Goal: Navigation & Orientation: Find specific page/section

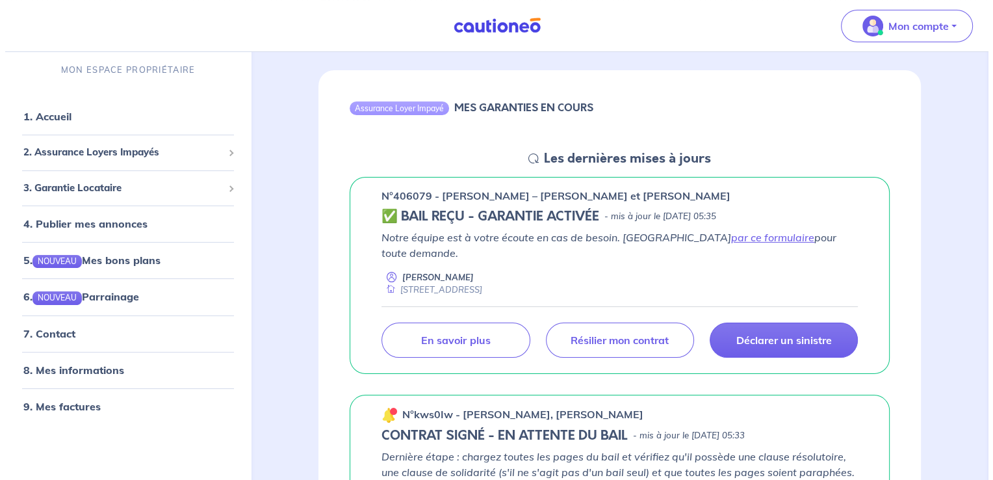
scroll to position [130, 0]
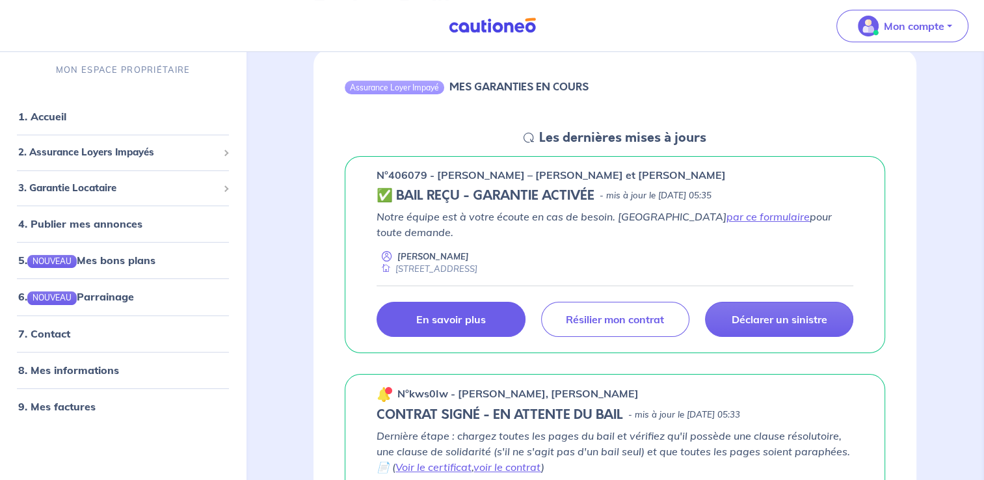
click at [453, 313] on p "En savoir plus" at bounding box center [450, 319] width 69 height 13
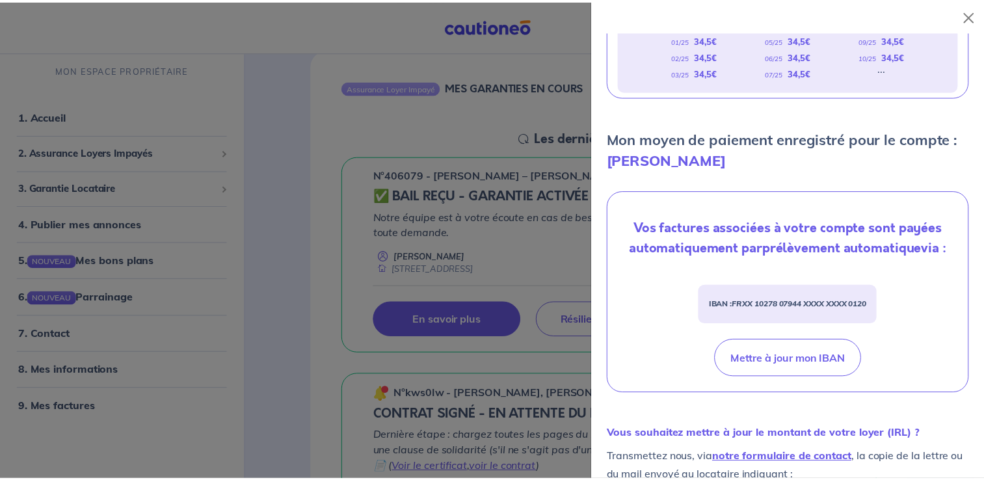
scroll to position [205, 0]
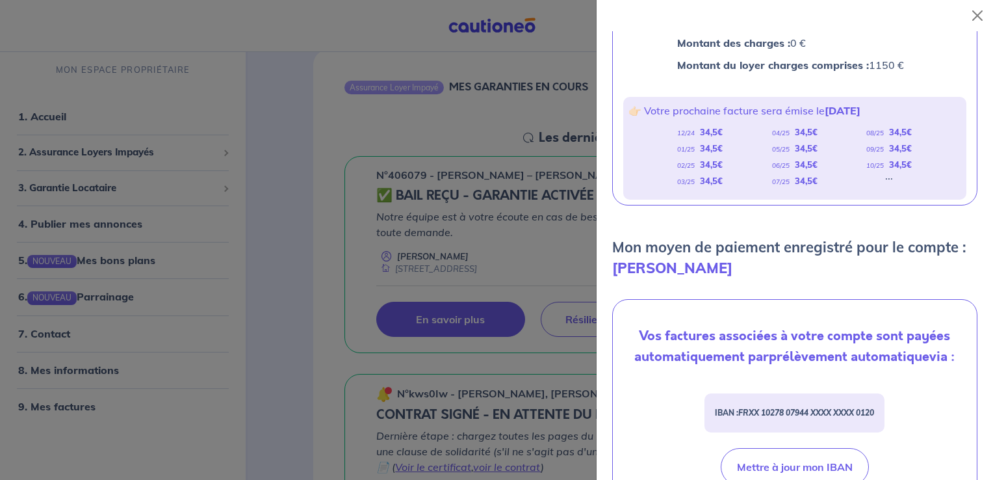
click at [460, 112] on div at bounding box center [496, 240] width 993 height 480
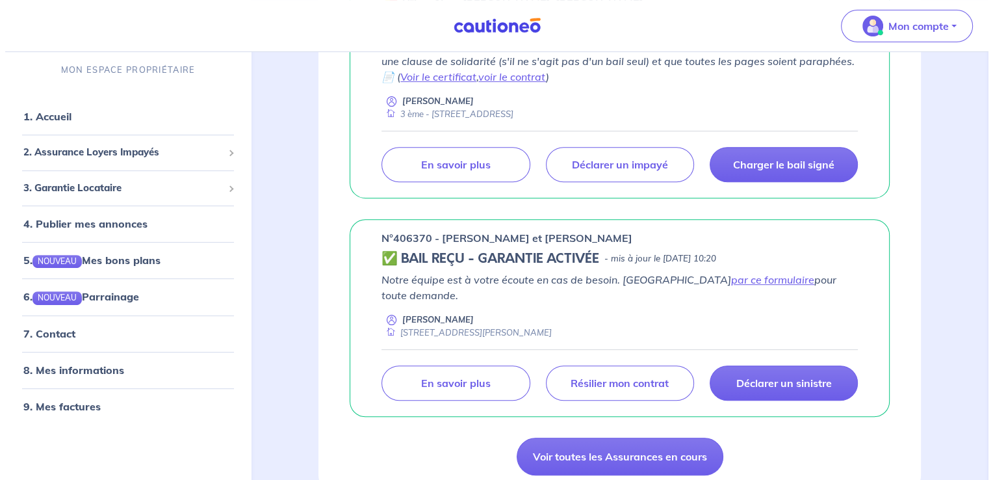
scroll to position [390, 0]
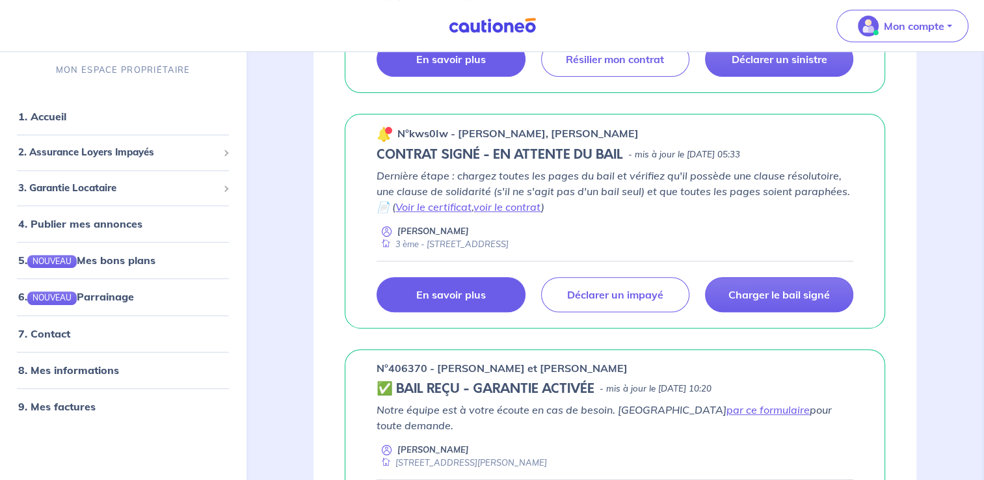
click at [469, 290] on link "En savoir plus" at bounding box center [450, 294] width 148 height 35
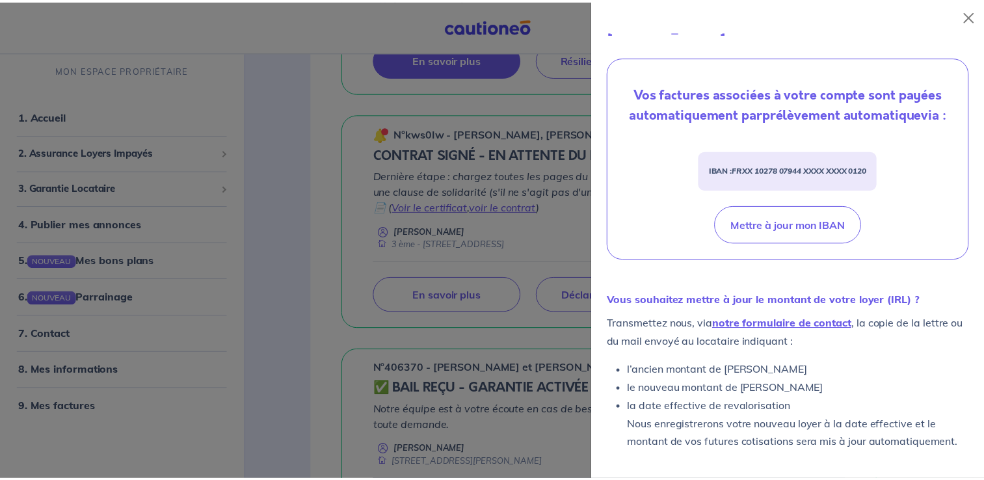
scroll to position [445, 0]
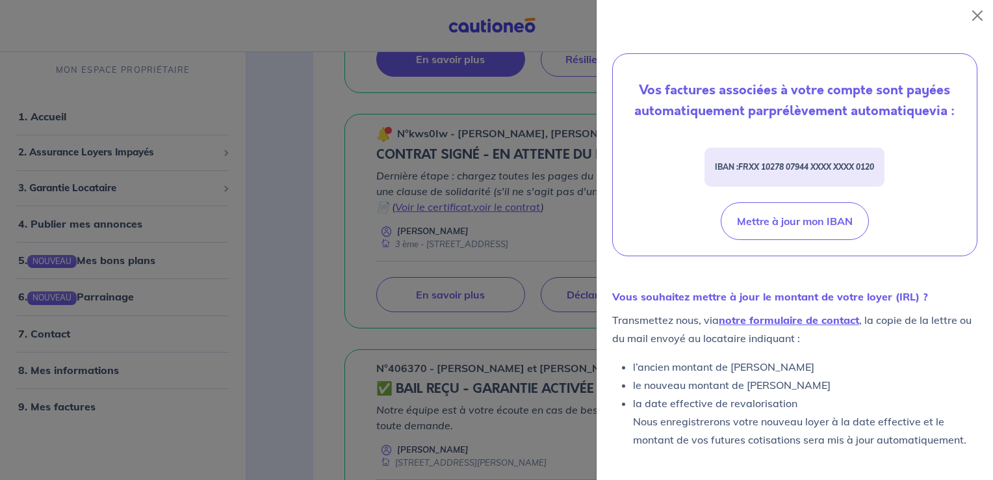
click at [476, 319] on div at bounding box center [496, 240] width 993 height 480
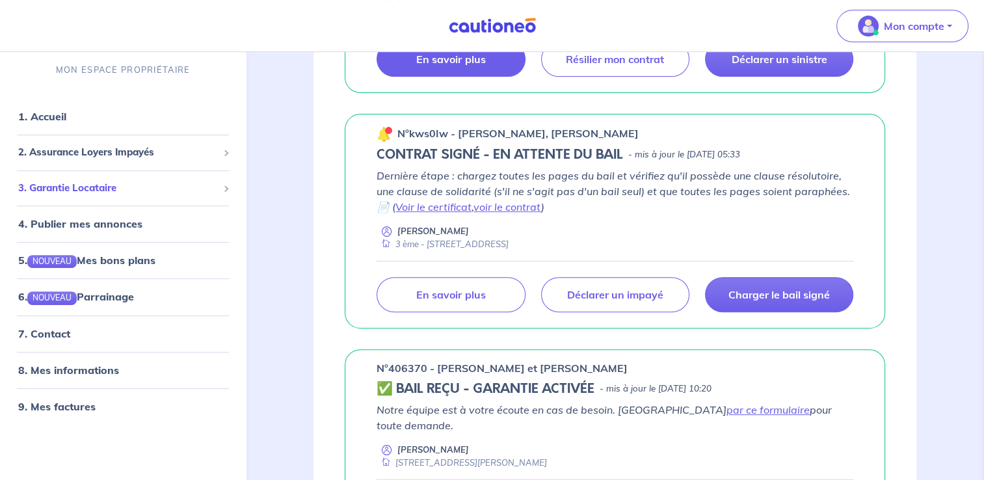
click at [111, 192] on span "3. Garantie Locataire" at bounding box center [118, 187] width 200 height 15
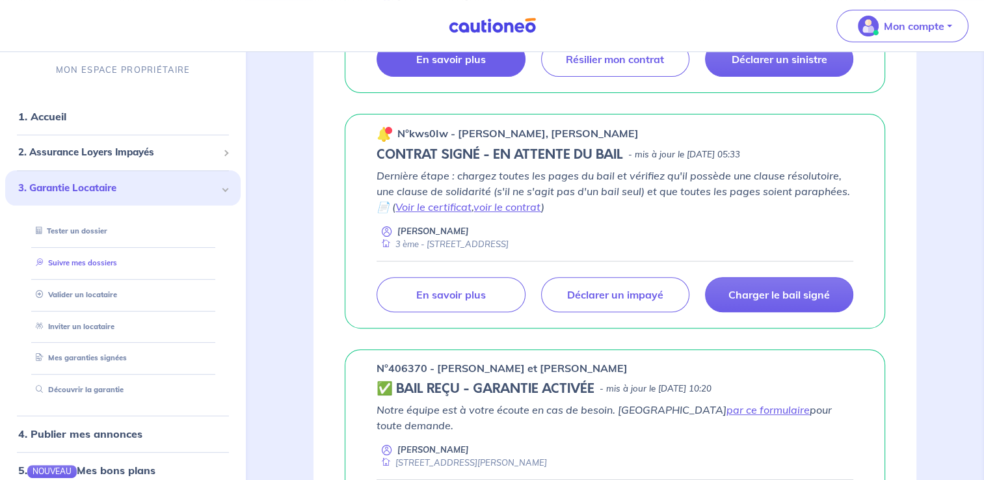
click at [101, 260] on link "Suivre mes dossiers" at bounding box center [74, 262] width 86 height 9
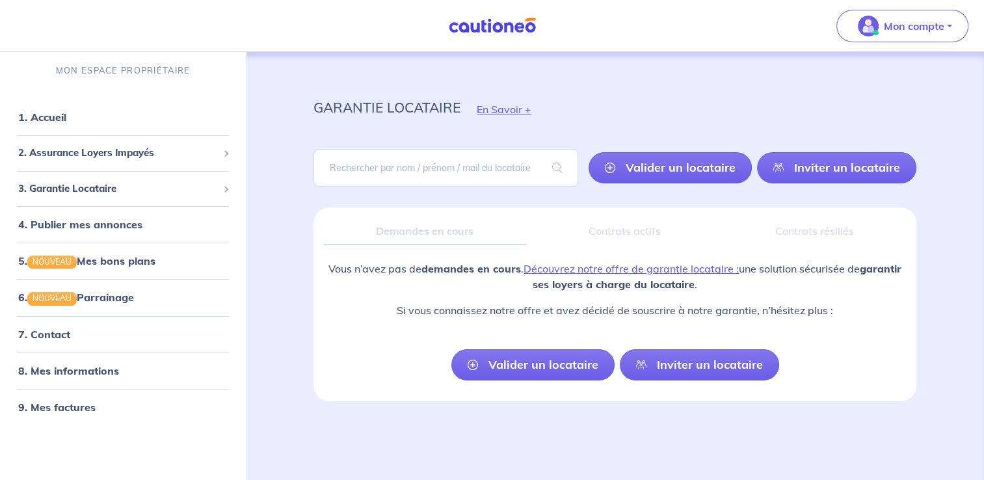
scroll to position [4, 0]
click at [57, 120] on link "1. Accueil" at bounding box center [41, 116] width 47 height 13
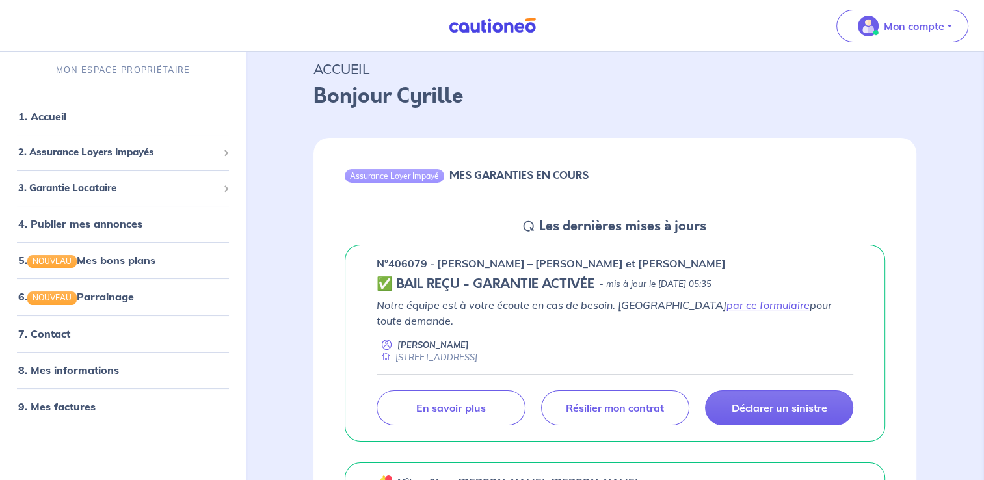
scroll to position [65, 0]
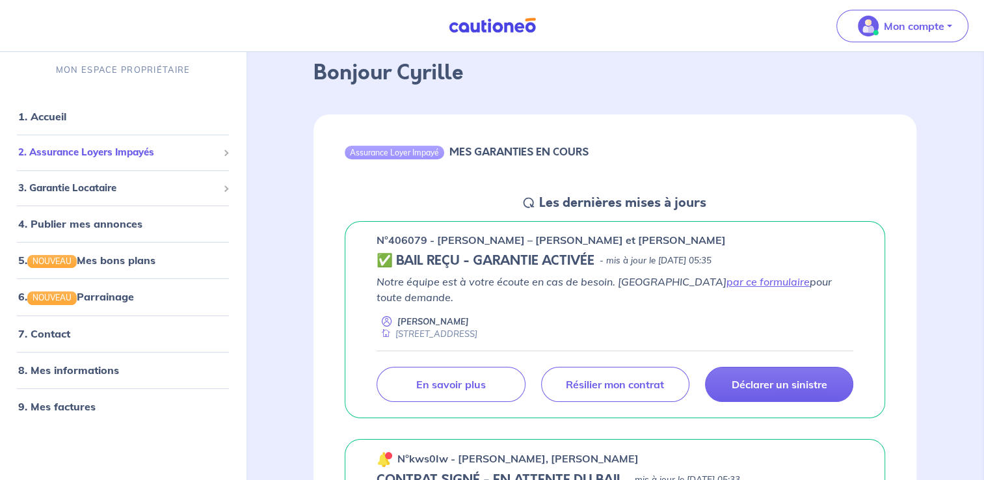
click at [99, 149] on span "2. Assurance Loyers Impayés" at bounding box center [118, 152] width 200 height 15
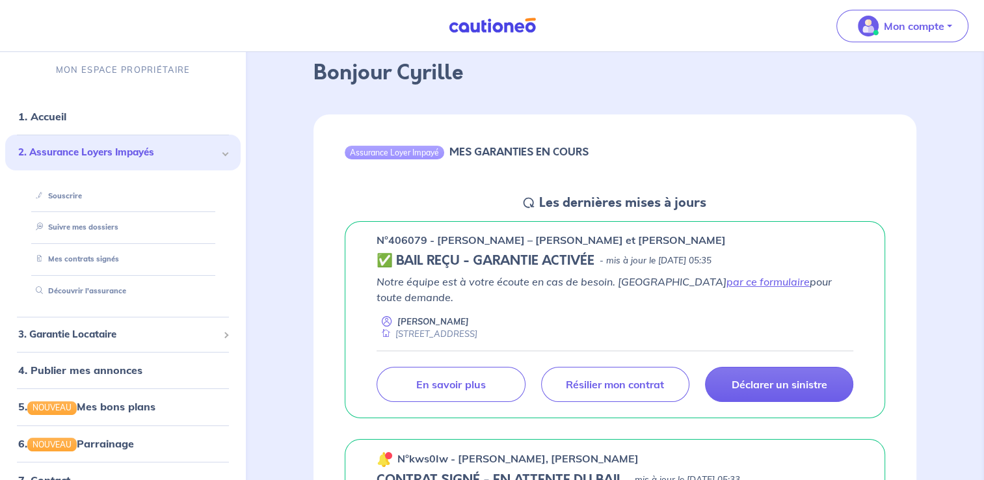
click at [42, 152] on span "2. Assurance Loyers Impayés" at bounding box center [118, 152] width 200 height 15
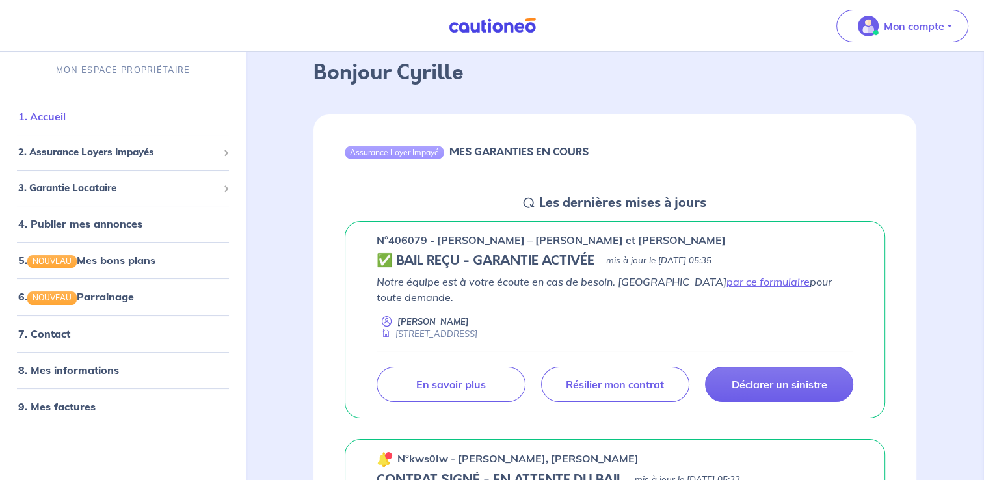
click at [42, 120] on link "1. Accueil" at bounding box center [41, 116] width 47 height 13
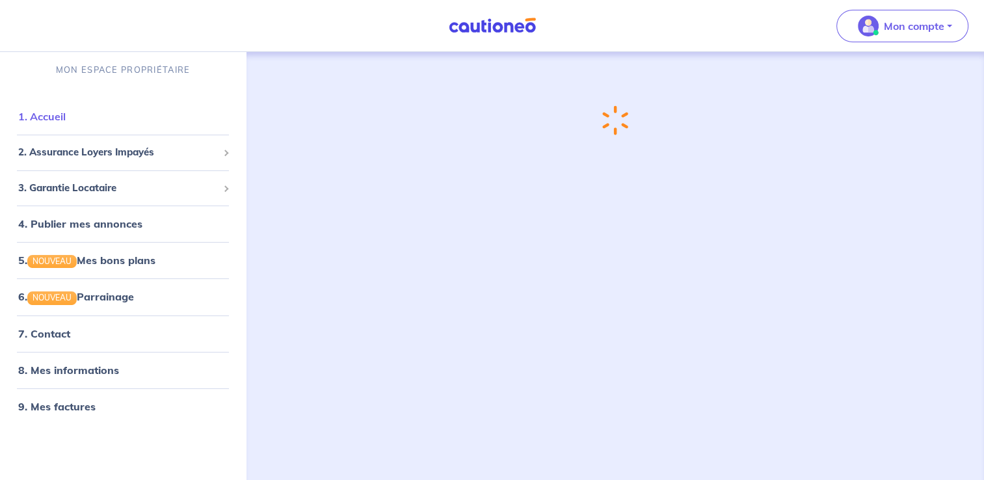
scroll to position [0, 0]
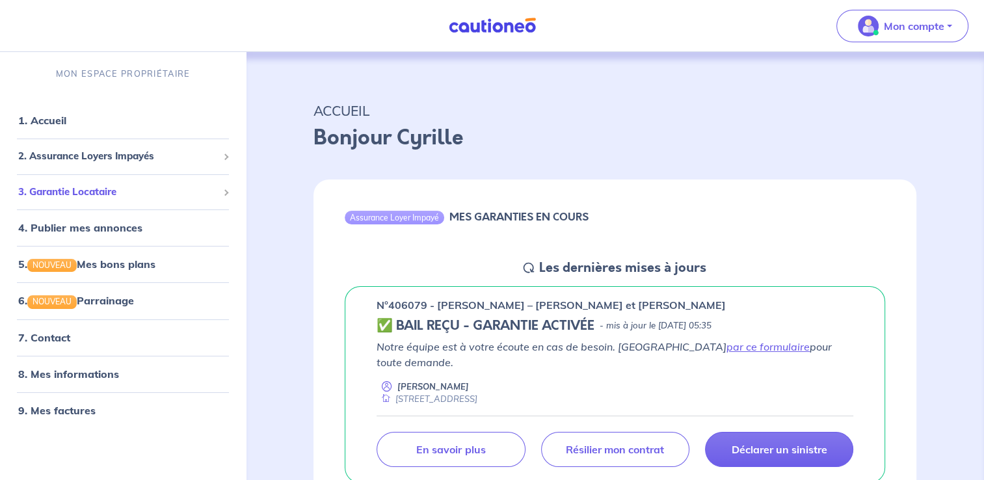
click at [52, 190] on span "3. Garantie Locataire" at bounding box center [118, 192] width 200 height 15
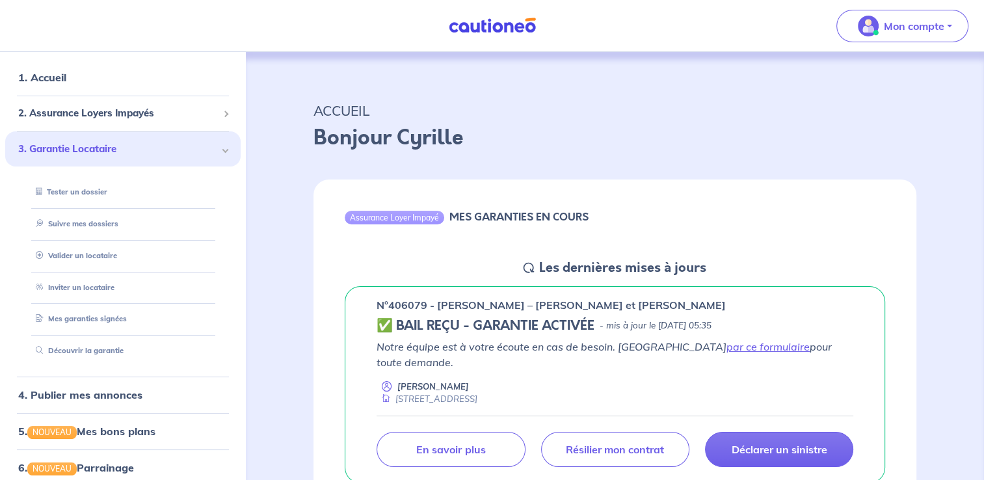
scroll to position [65, 0]
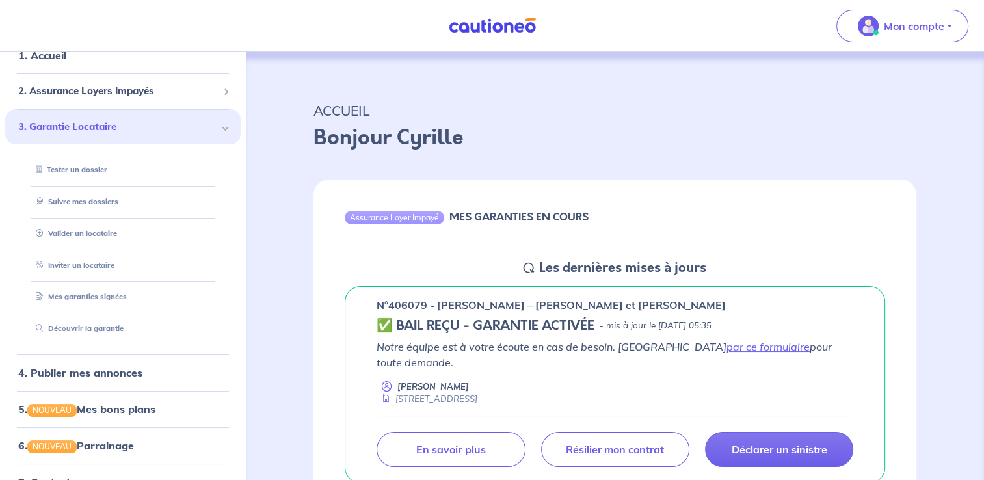
click at [222, 126] on span at bounding box center [225, 127] width 7 height 7
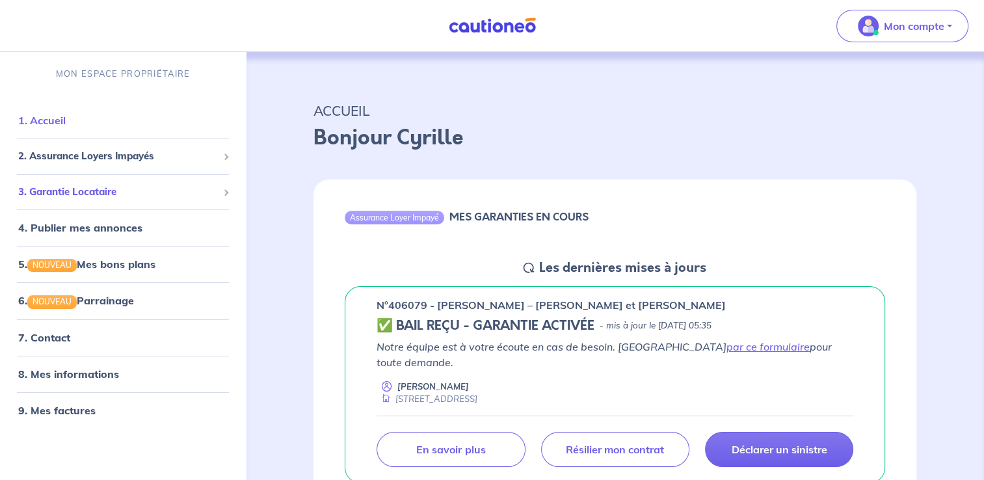
scroll to position [0, 0]
